Goal: Task Accomplishment & Management: Manage account settings

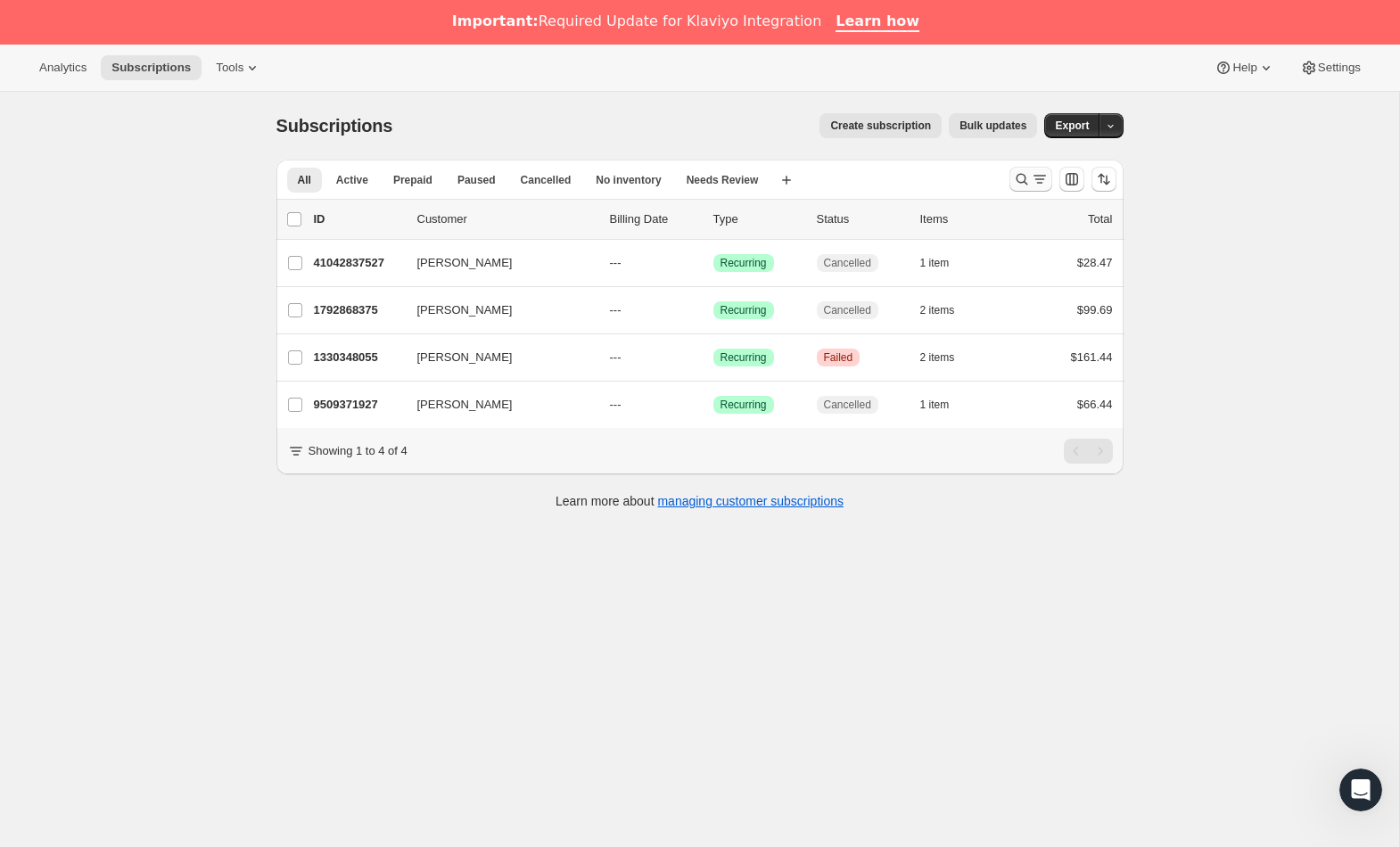
click at [1016, 189] on button "Search and filter results" at bounding box center [1030, 179] width 43 height 25
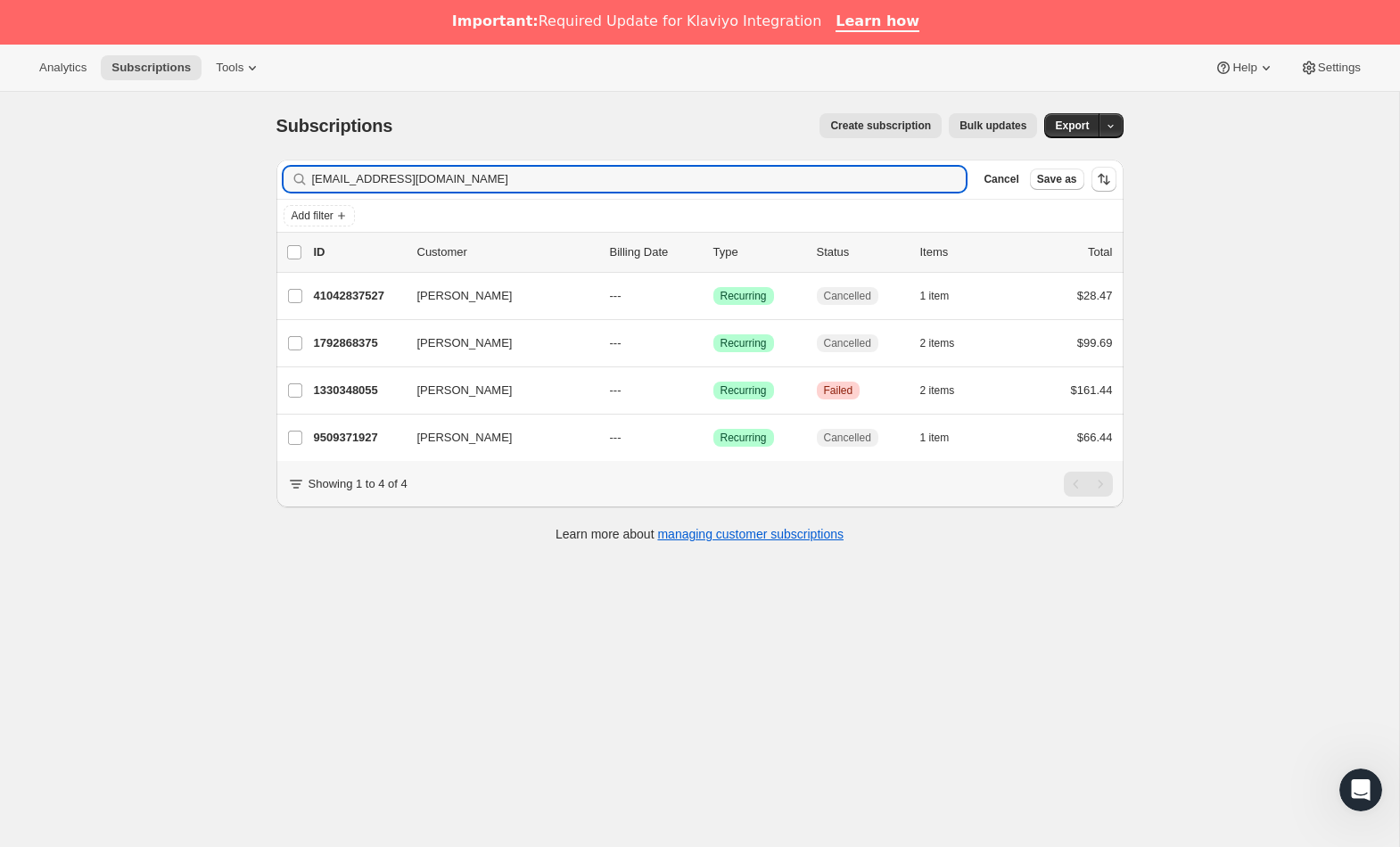
drag, startPoint x: 522, startPoint y: 182, endPoint x: 222, endPoint y: 162, distance: 300.7
click at [223, 161] on div "Subscriptions. This page is ready Subscriptions Create subscription Bulk update…" at bounding box center [699, 515] width 1399 height 847
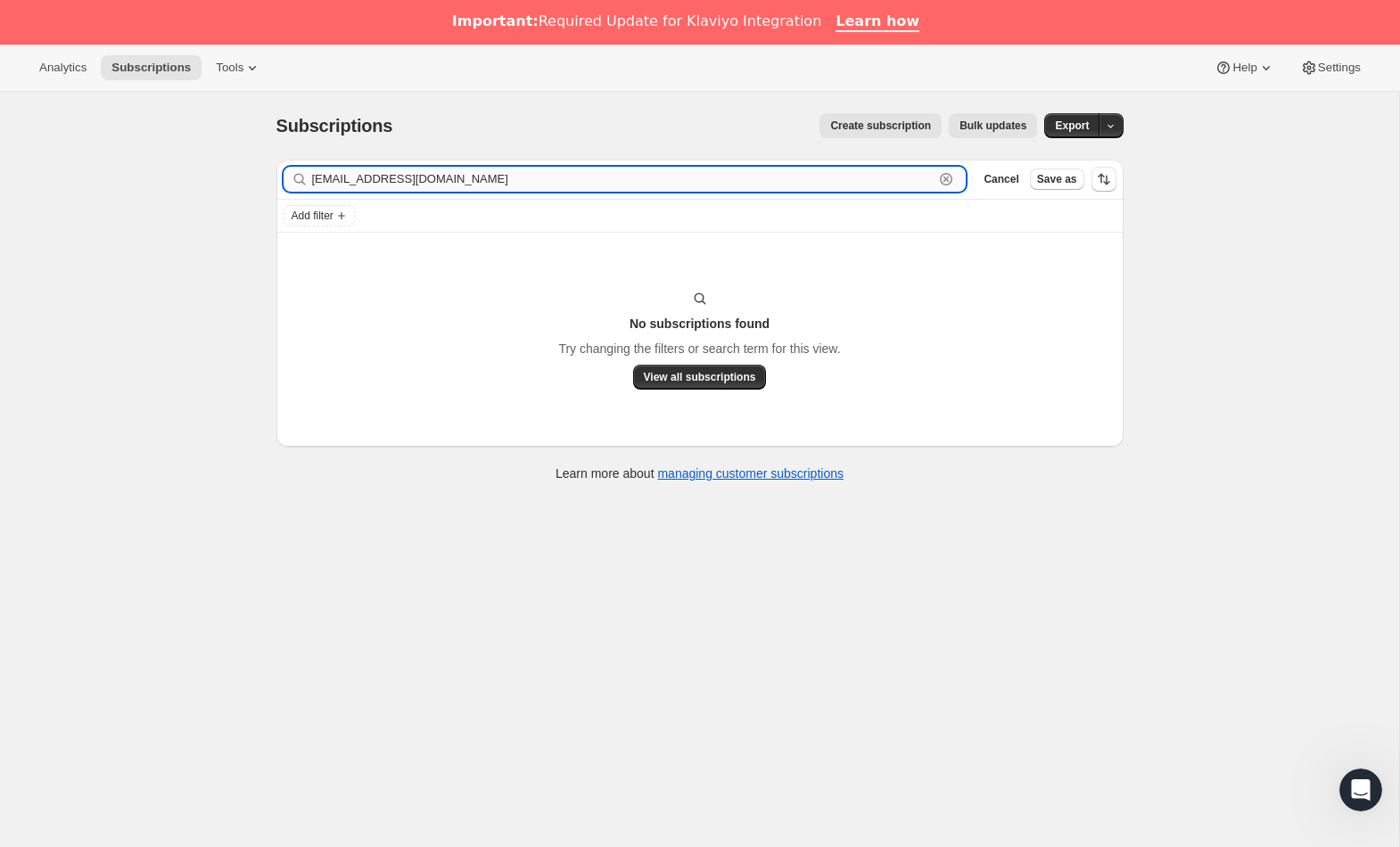
drag, startPoint x: 512, startPoint y: 170, endPoint x: 510, endPoint y: 179, distance: 9.2
click at [511, 170] on input "[EMAIL_ADDRESS][DOMAIN_NAME]" at bounding box center [624, 179] width 623 height 25
drag, startPoint x: 511, startPoint y: 179, endPoint x: 216, endPoint y: 174, distance: 295.0
click at [217, 171] on div "Subscriptions. This page is ready Subscriptions Create subscription Bulk update…" at bounding box center [699, 515] width 1399 height 847
paste input "[PERSON_NAME]"
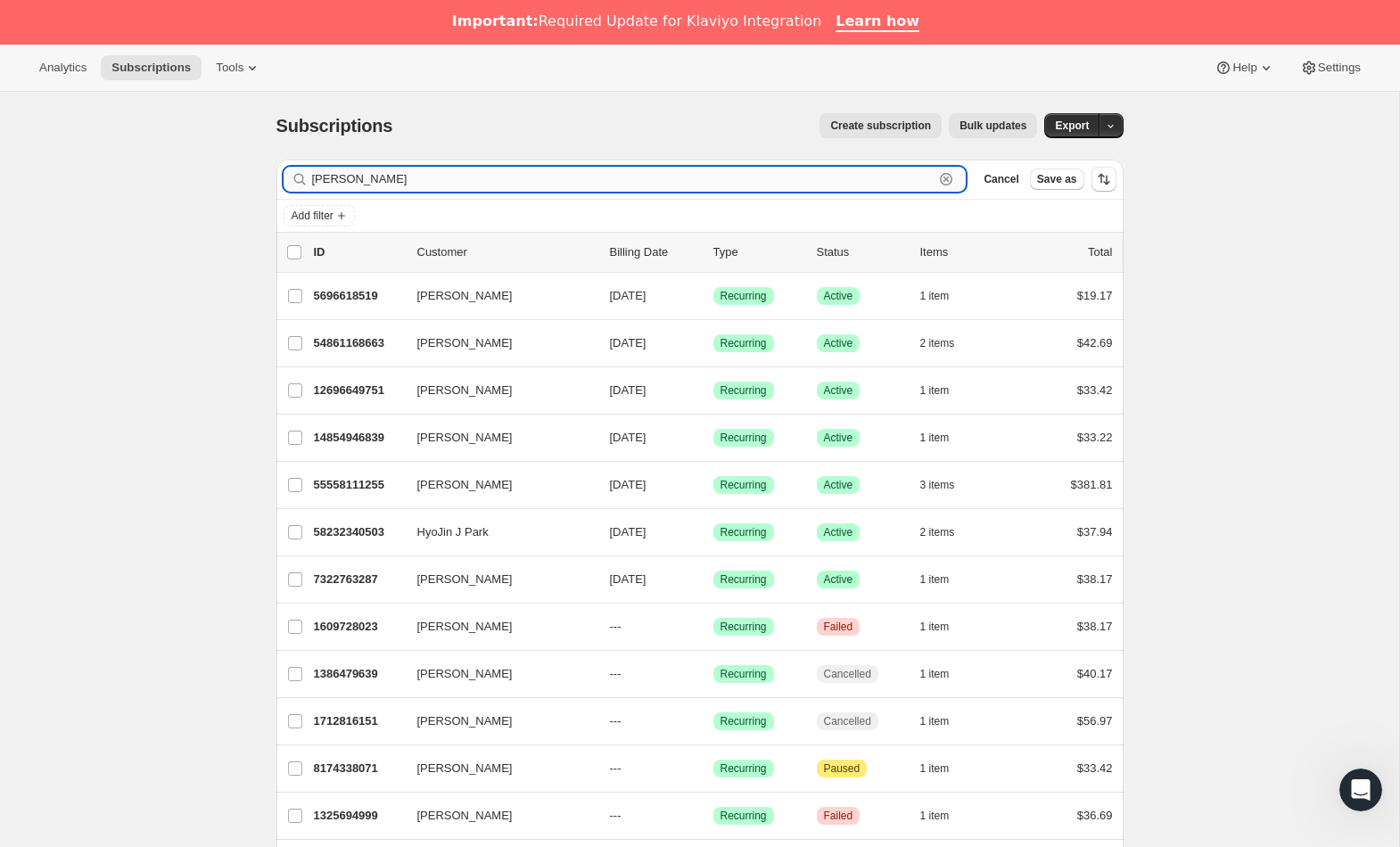
click at [373, 182] on input "[PERSON_NAME]" at bounding box center [624, 179] width 623 height 25
paste input "text"
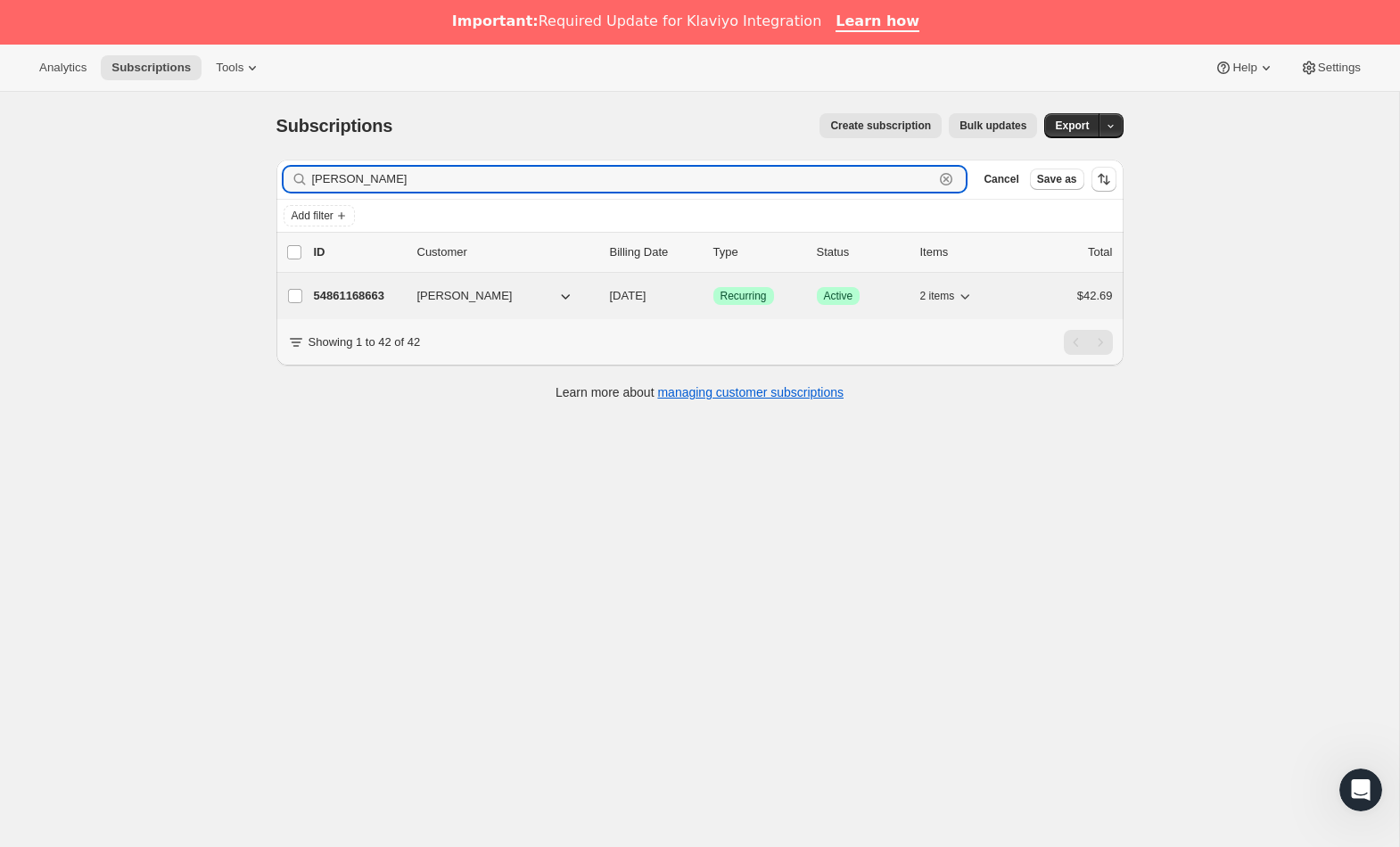
type input "[PERSON_NAME]"
click at [374, 291] on p "54861168663" at bounding box center [359, 296] width 89 height 18
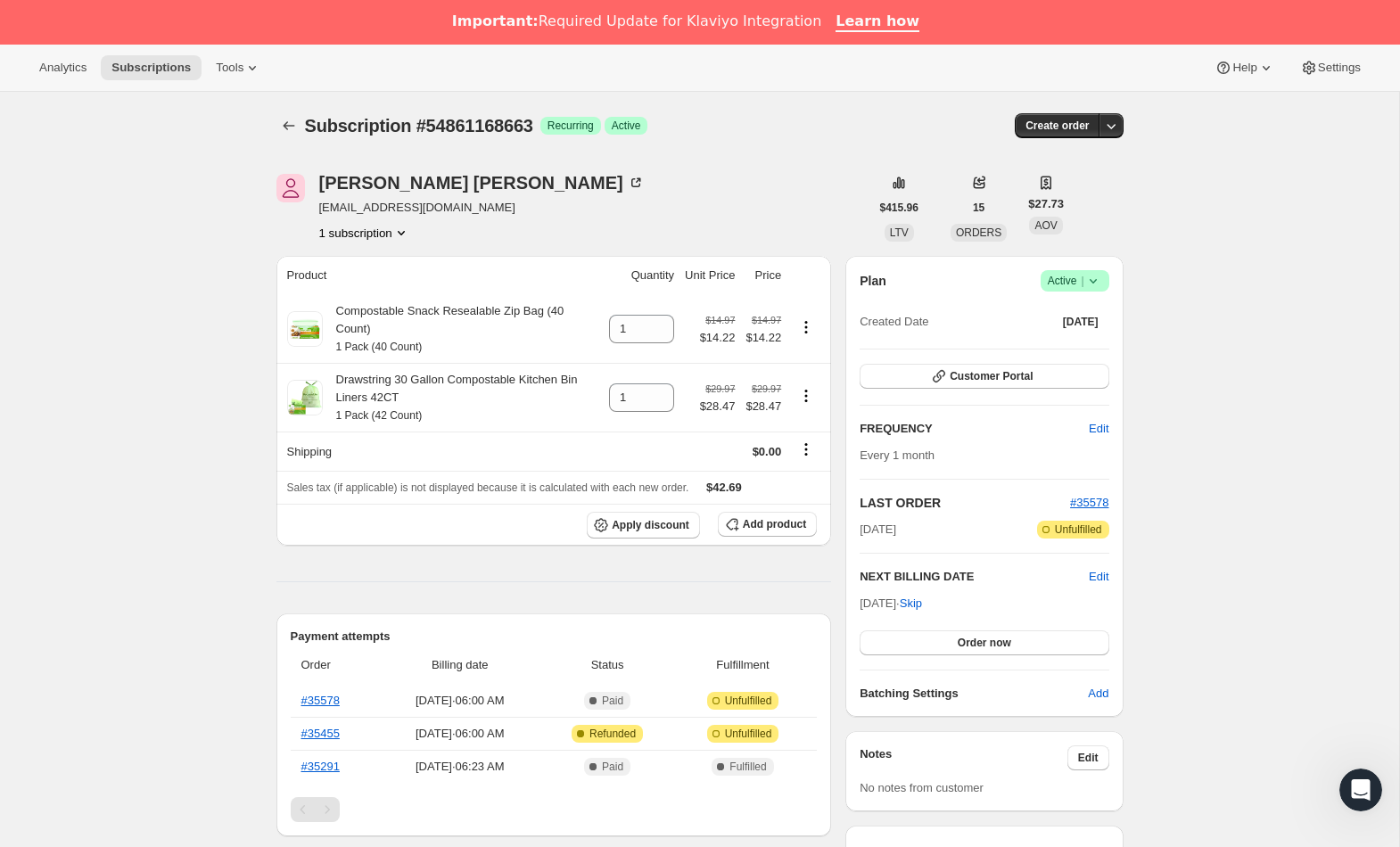
click at [1102, 276] on span "Success Active |" at bounding box center [1075, 281] width 69 height 22
click at [1072, 350] on span "Cancel subscription" at bounding box center [1070, 346] width 101 height 14
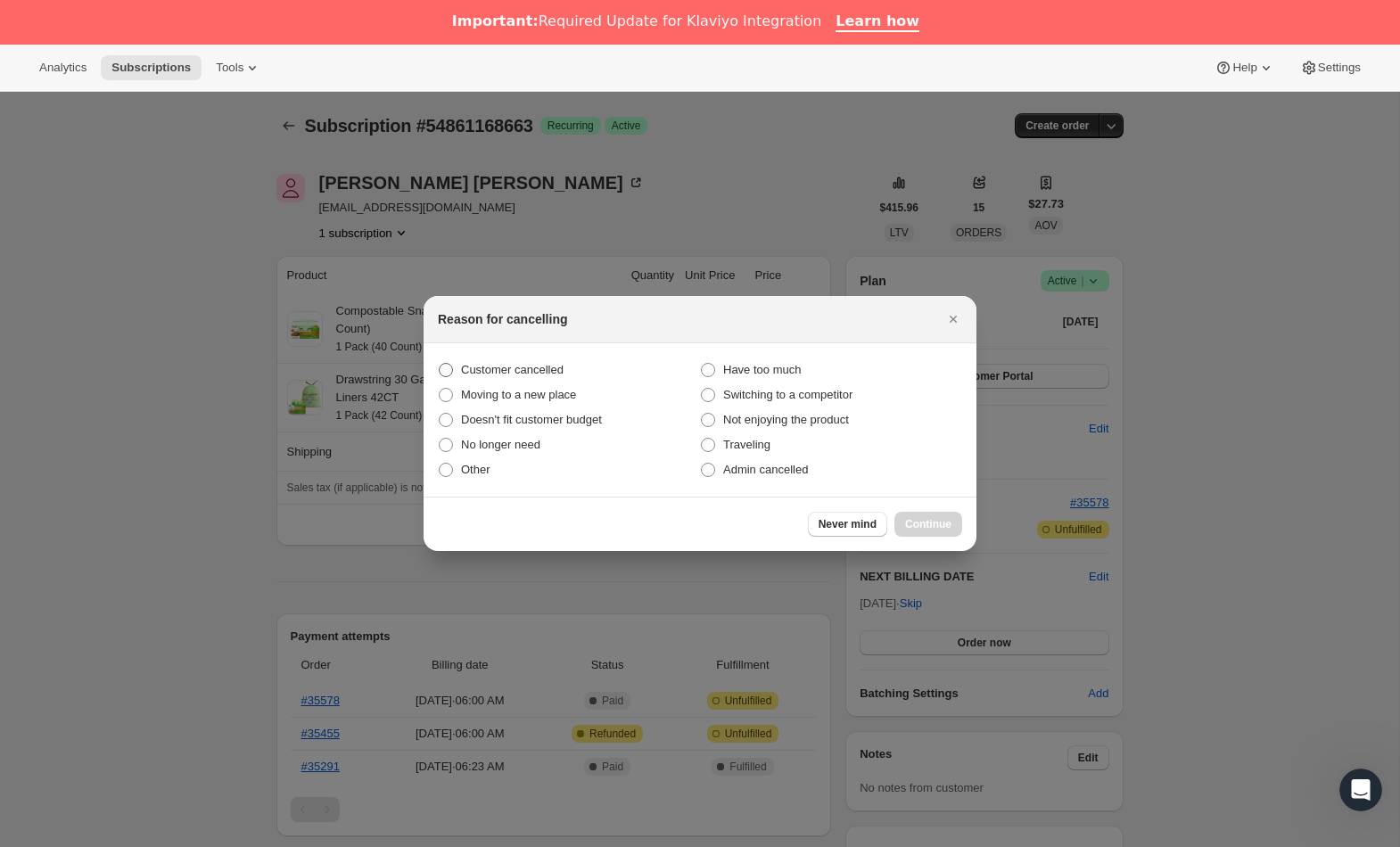
click at [518, 366] on span "Customer cancelled" at bounding box center [512, 369] width 103 height 14
click at [439, 364] on input "Customer cancelled" at bounding box center [439, 363] width 1 height 1
radio input "true"
drag, startPoint x: 917, startPoint y: 521, endPoint x: 918, endPoint y: 534, distance: 13.0
click at [917, 521] on span "Continue" at bounding box center [928, 525] width 46 height 15
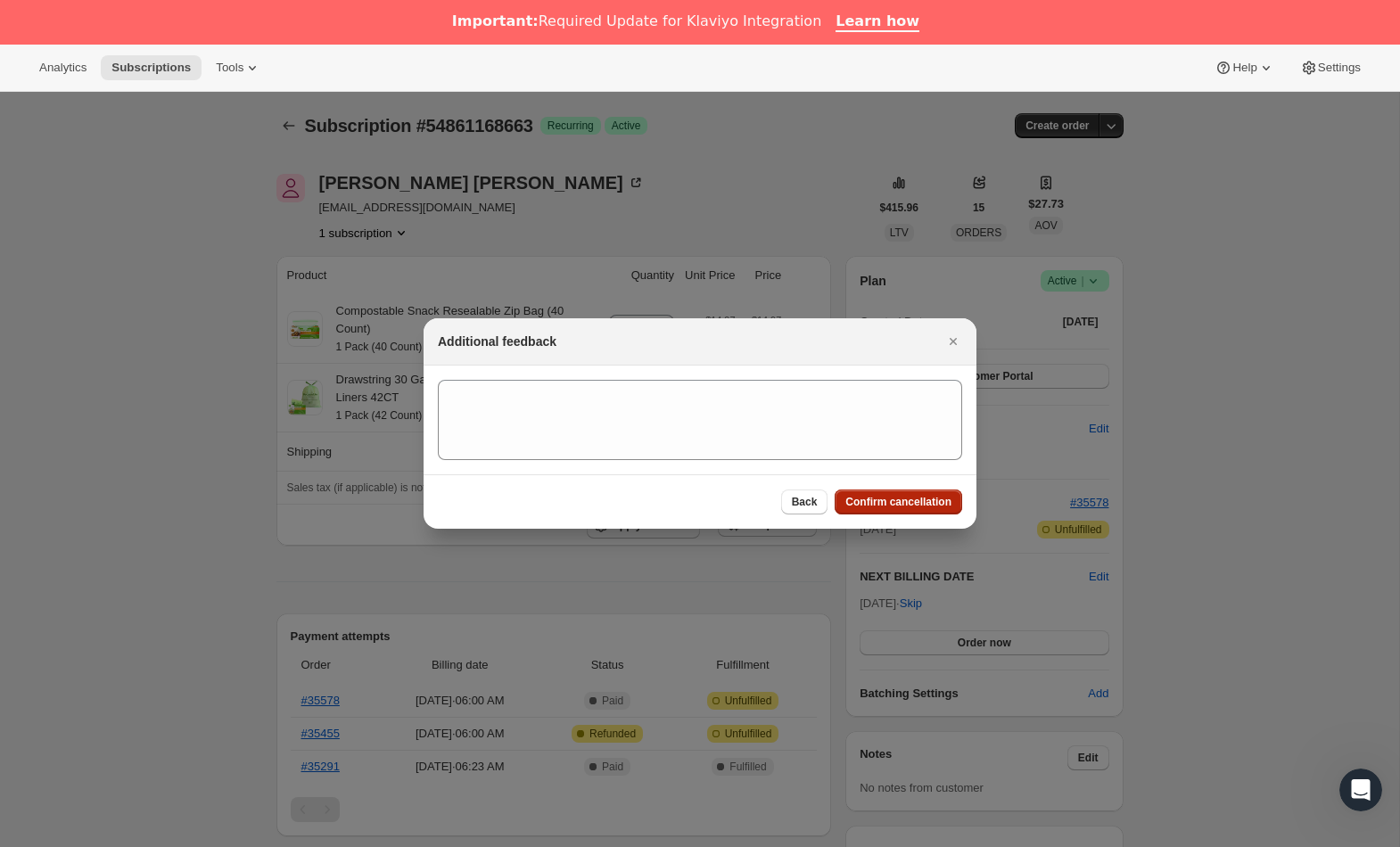
click at [876, 499] on span "Confirm cancellation" at bounding box center [898, 502] width 106 height 15
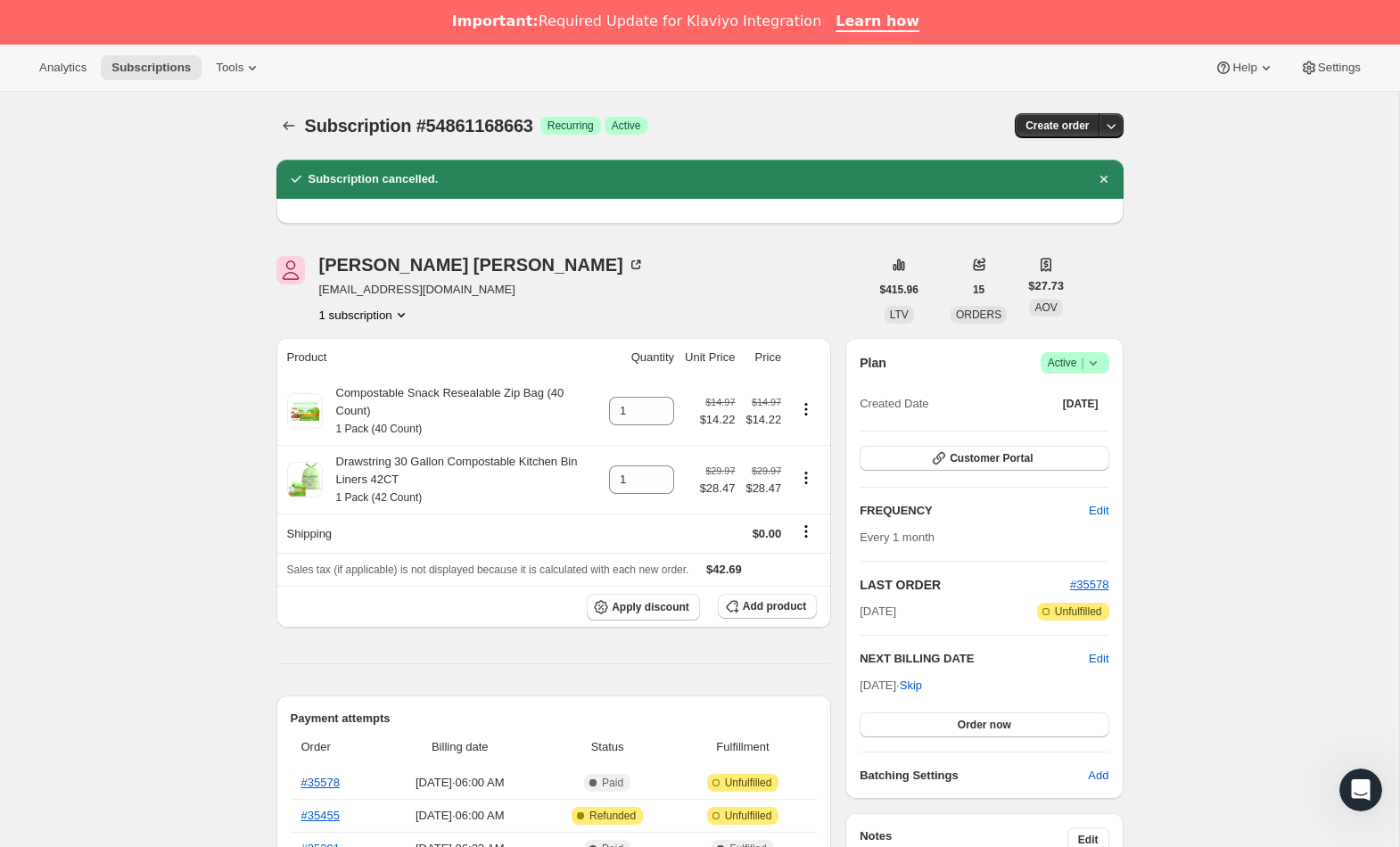
click at [1093, 365] on icon at bounding box center [1092, 363] width 7 height 5
click at [1045, 428] on span "Cancel subscription" at bounding box center [1070, 428] width 101 height 14
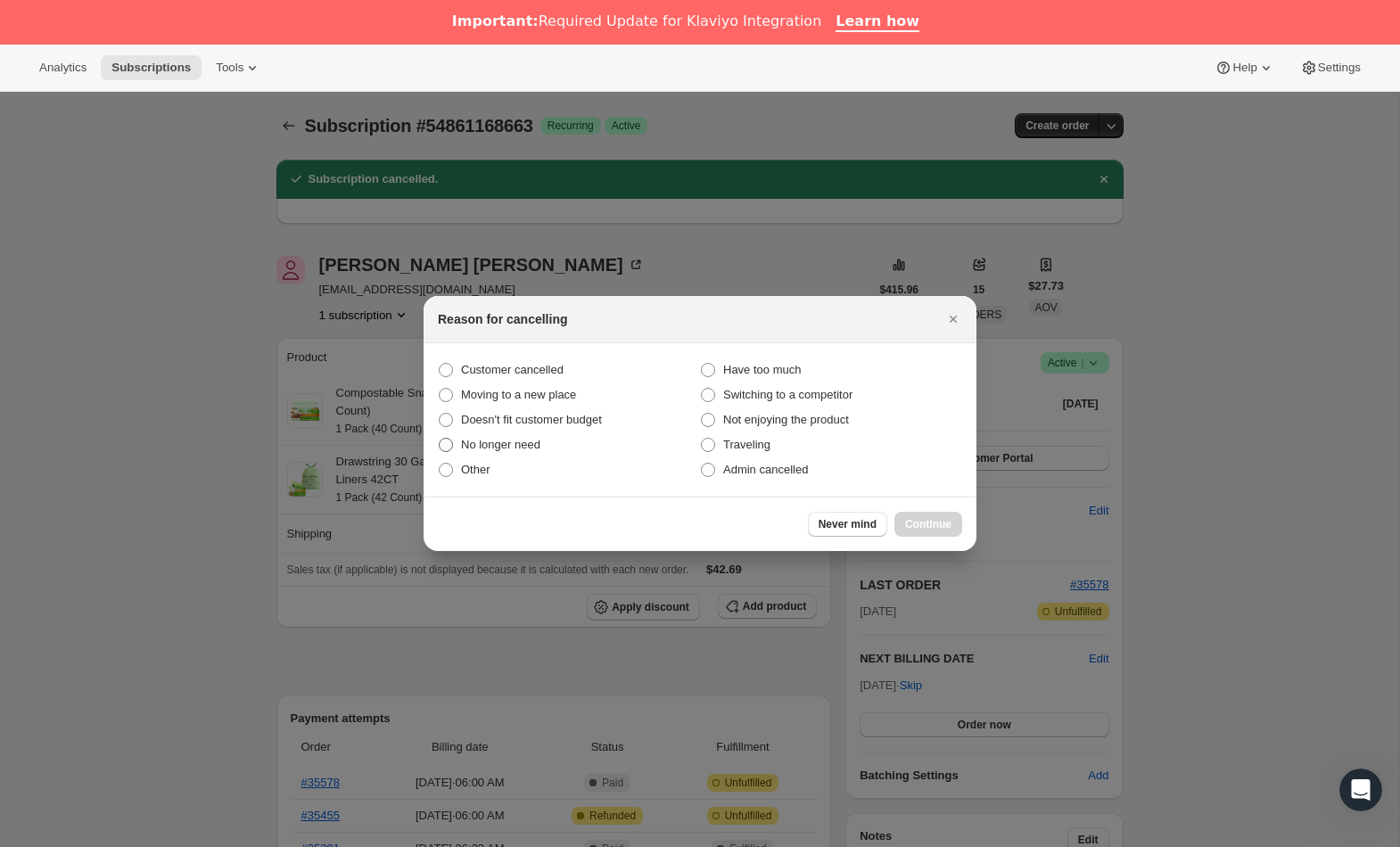
drag, startPoint x: 463, startPoint y: 362, endPoint x: 632, endPoint y: 434, distance: 183.7
click at [463, 362] on span "Customer cancelled" at bounding box center [512, 370] width 103 height 18
click at [439, 363] on input "Customer cancelled" at bounding box center [439, 363] width 1 height 1
radio input "true"
drag, startPoint x: 910, startPoint y: 518, endPoint x: 881, endPoint y: 524, distance: 29.6
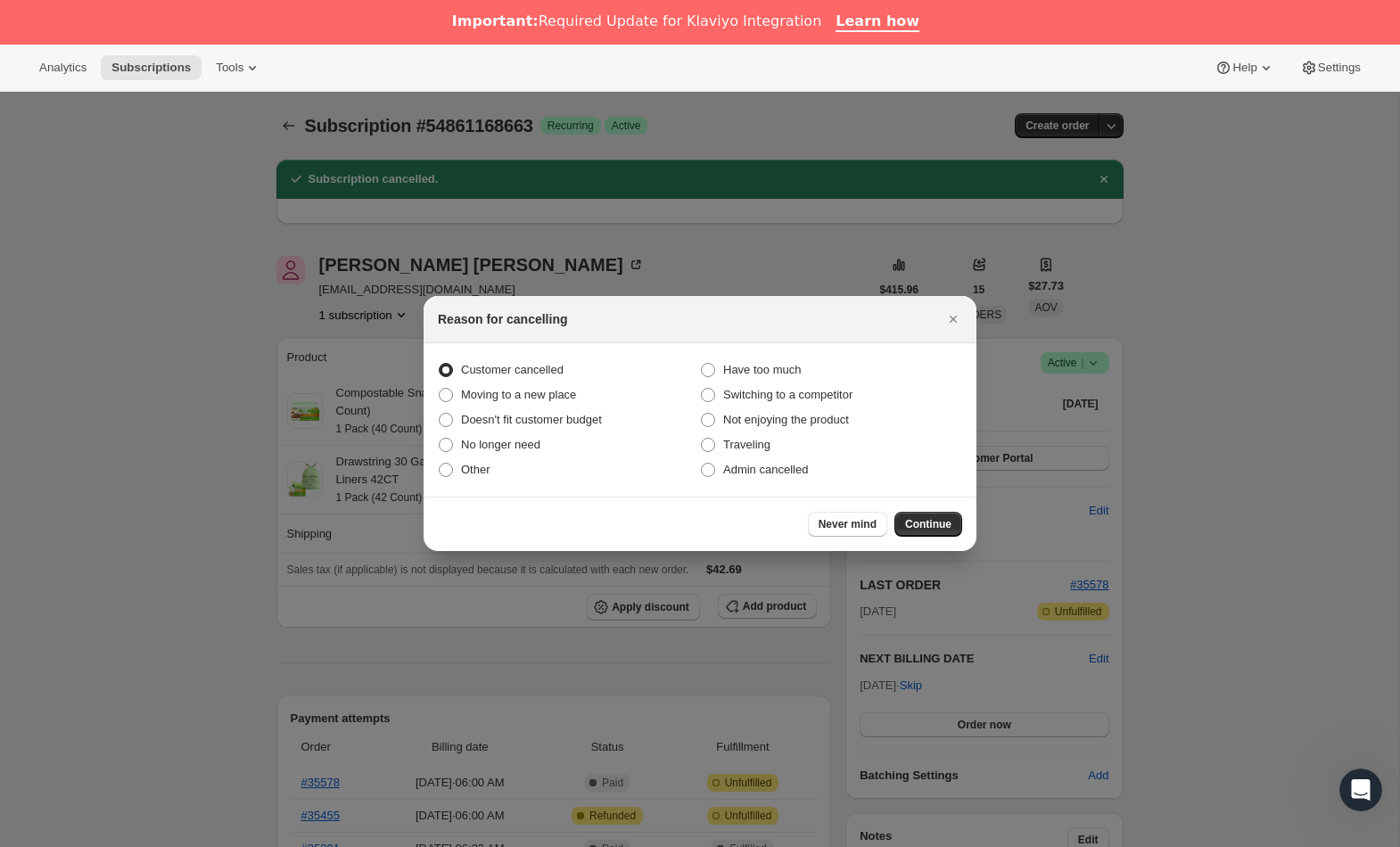
click at [910, 518] on span "Continue" at bounding box center [928, 525] width 46 height 15
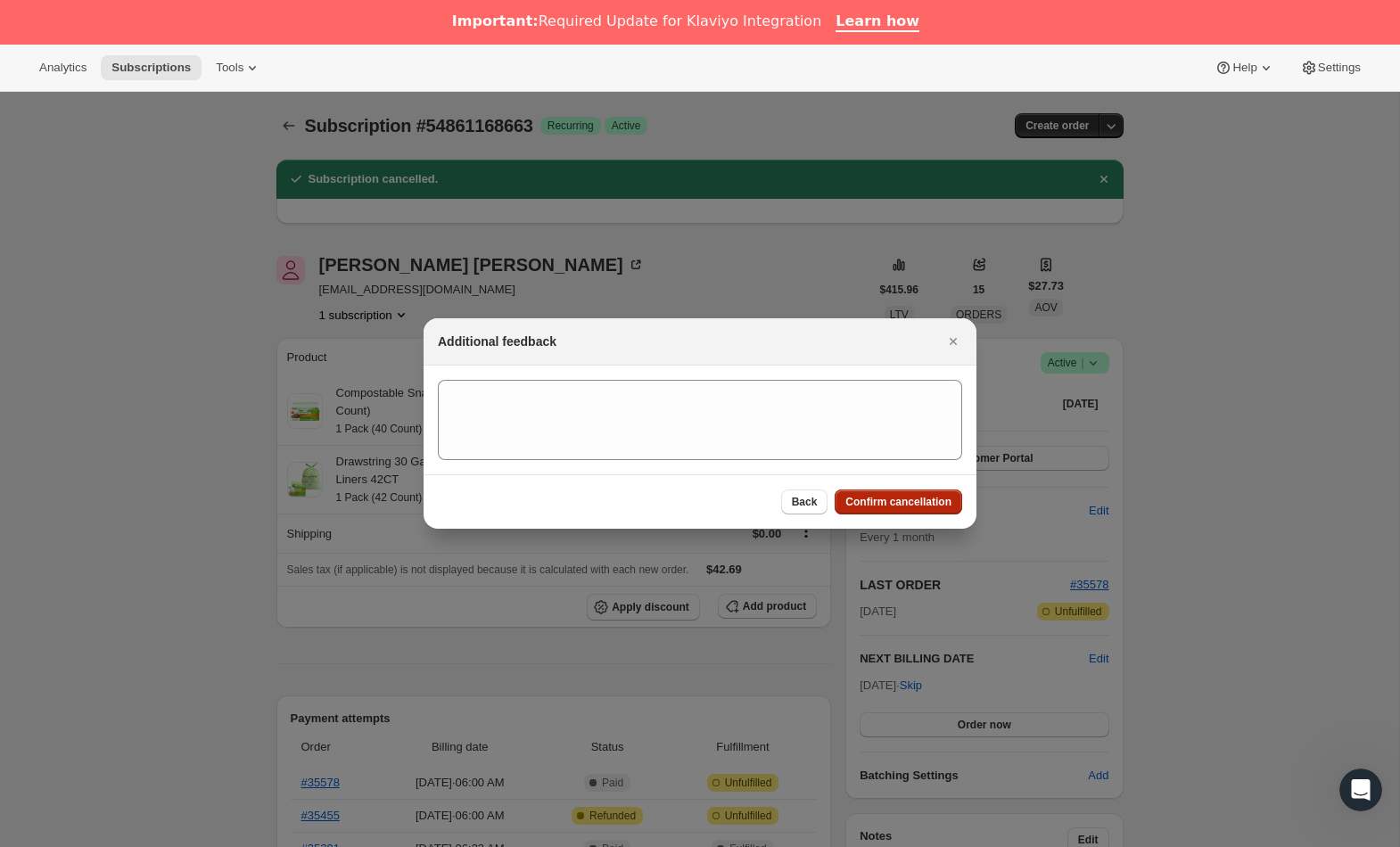
click at [853, 503] on span "Confirm cancellation" at bounding box center [898, 502] width 106 height 15
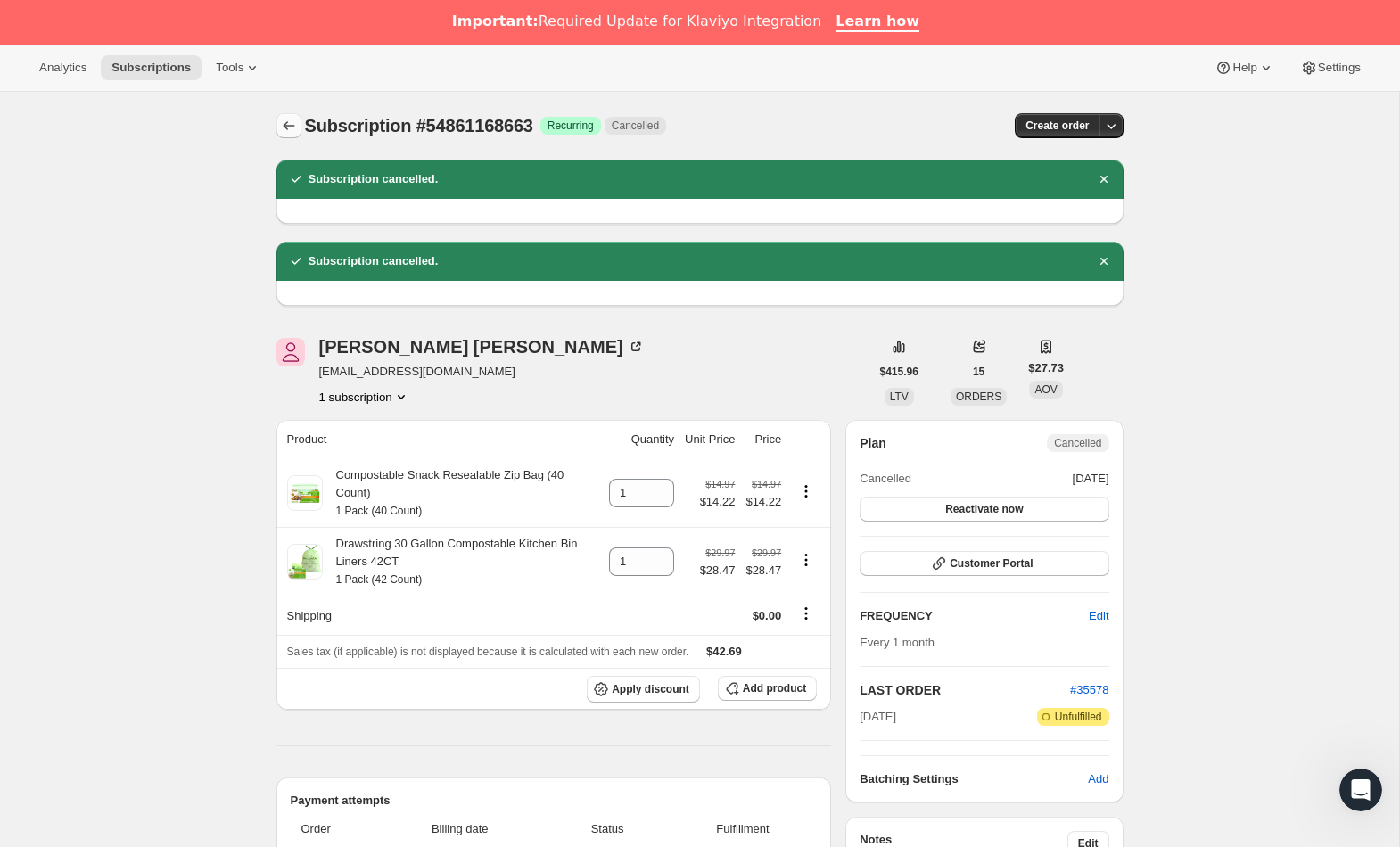
click at [285, 132] on icon "Subscriptions" at bounding box center [289, 126] width 18 height 18
